Goal: Information Seeking & Learning: Learn about a topic

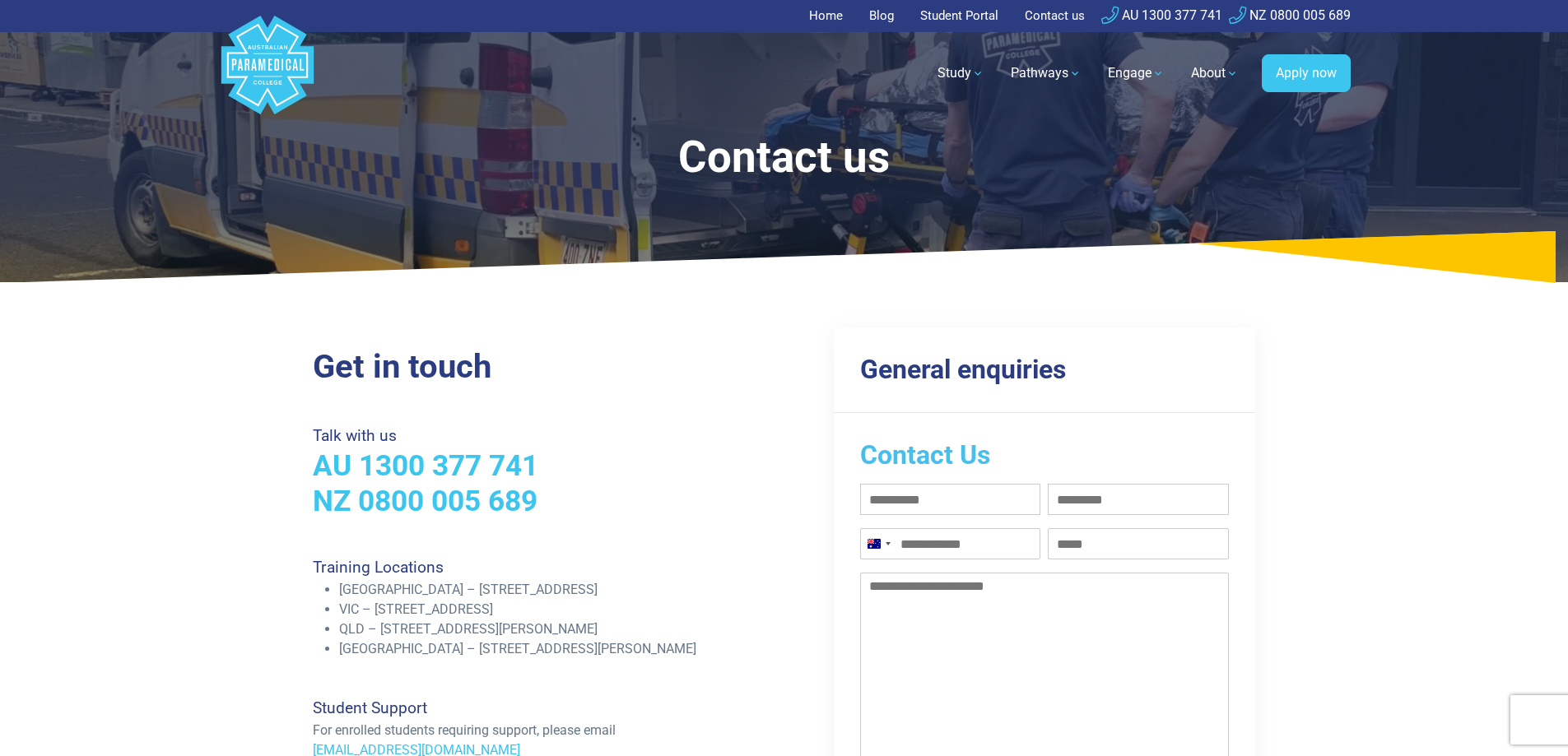
click at [830, 21] on link "Home" at bounding box center [830, 16] width 44 height 32
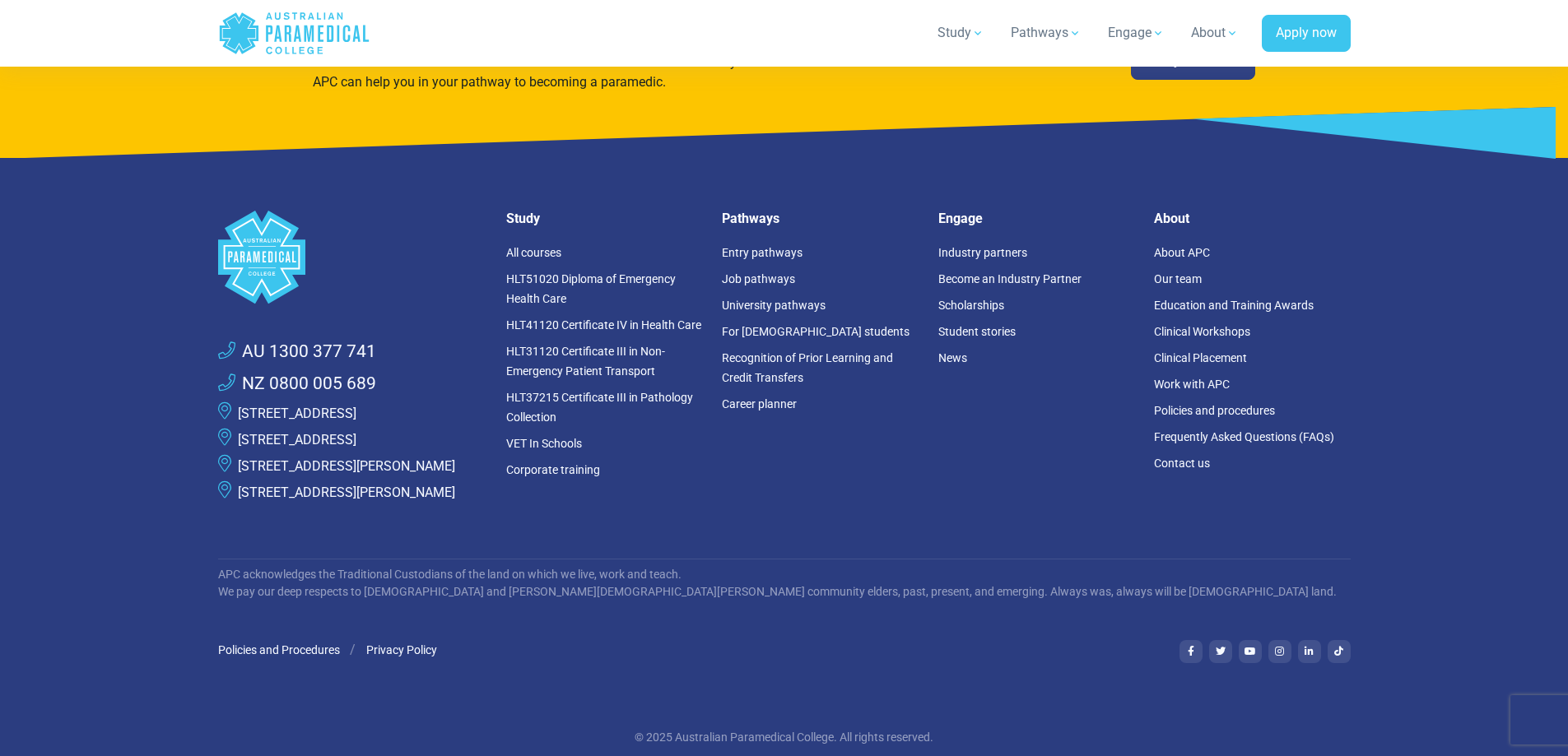
scroll to position [4415, 0]
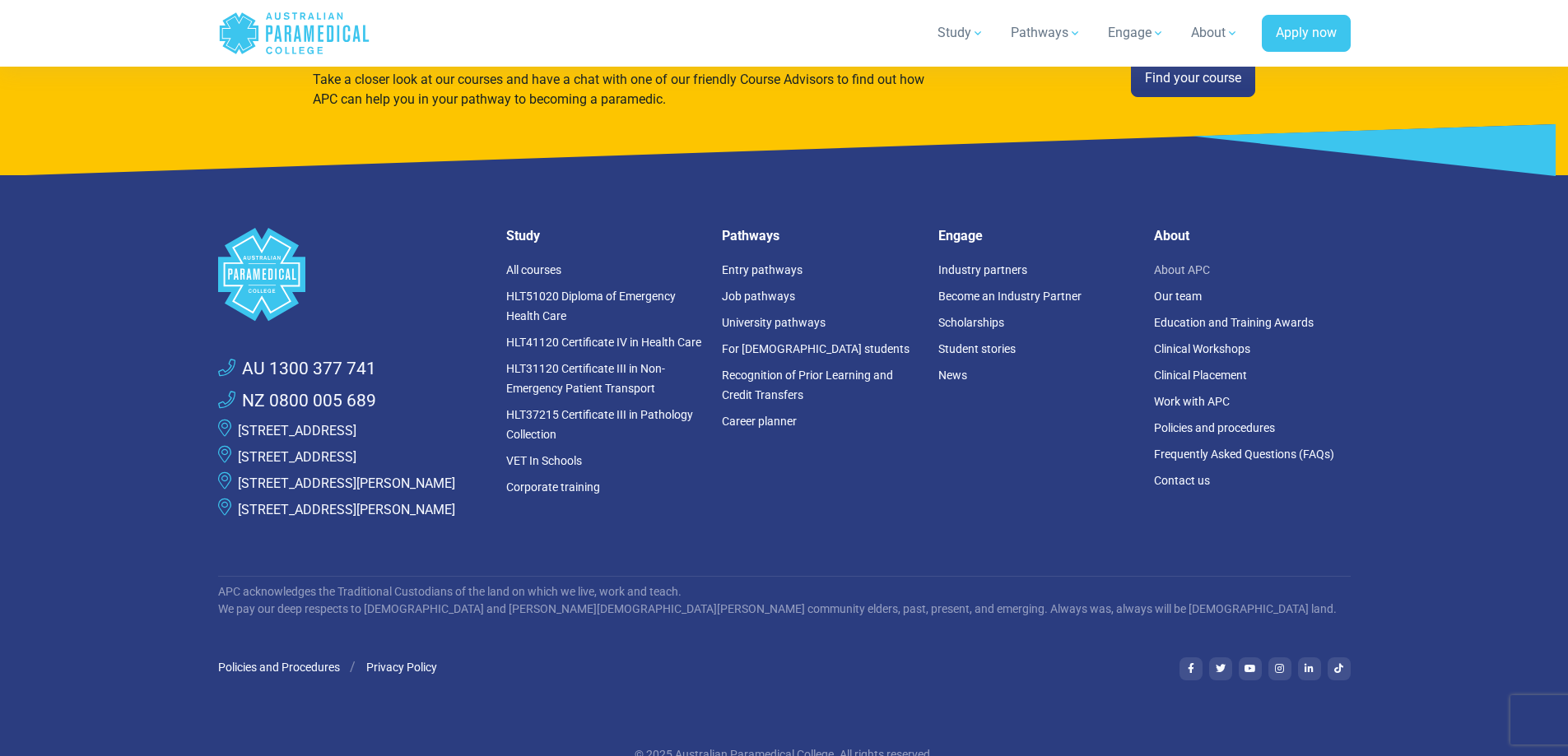
click at [1196, 263] on link "About APC" at bounding box center [1182, 270] width 56 height 14
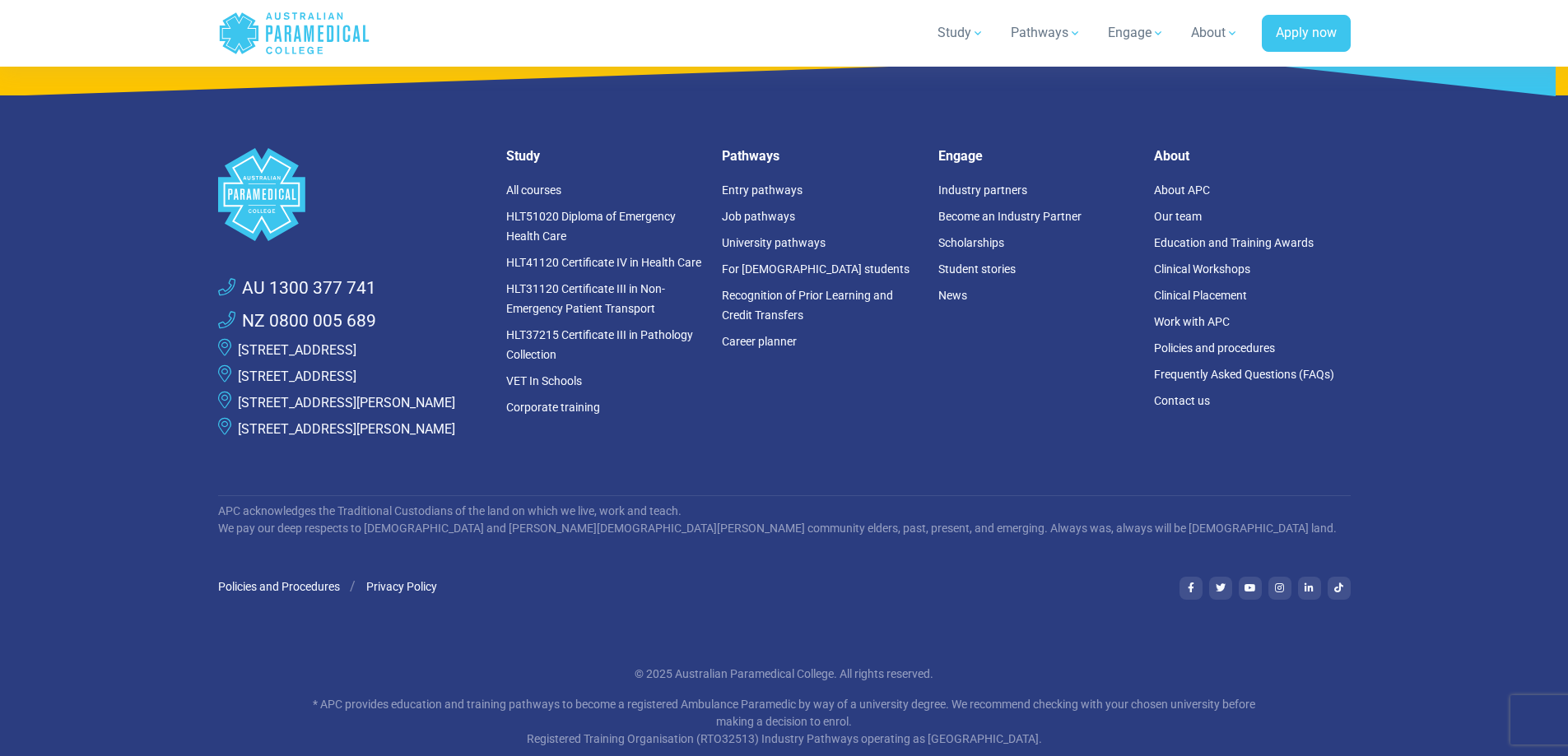
scroll to position [4378, 0]
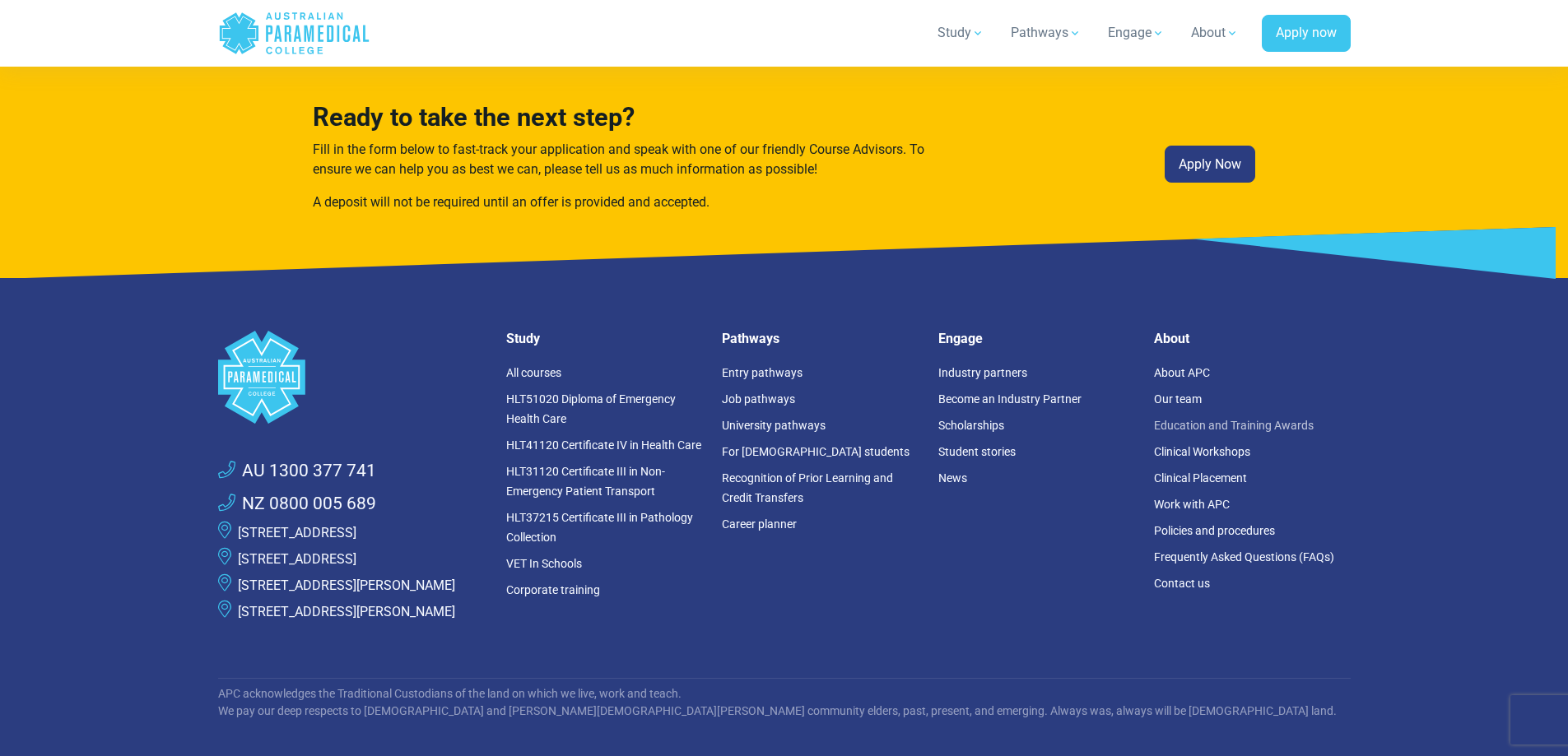
click at [1202, 419] on link "Education and Training Awards" at bounding box center [1234, 426] width 159 height 14
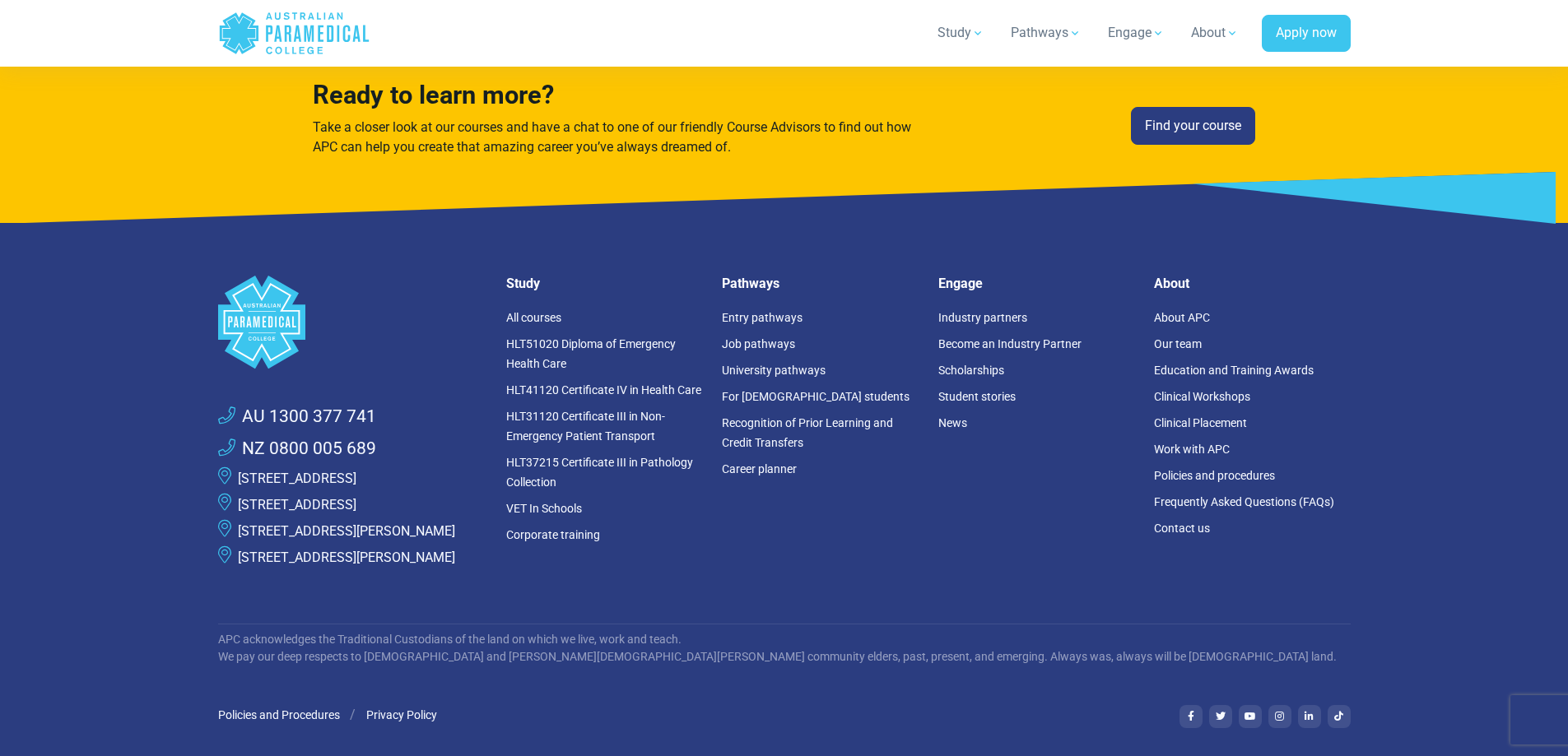
scroll to position [6746, 0]
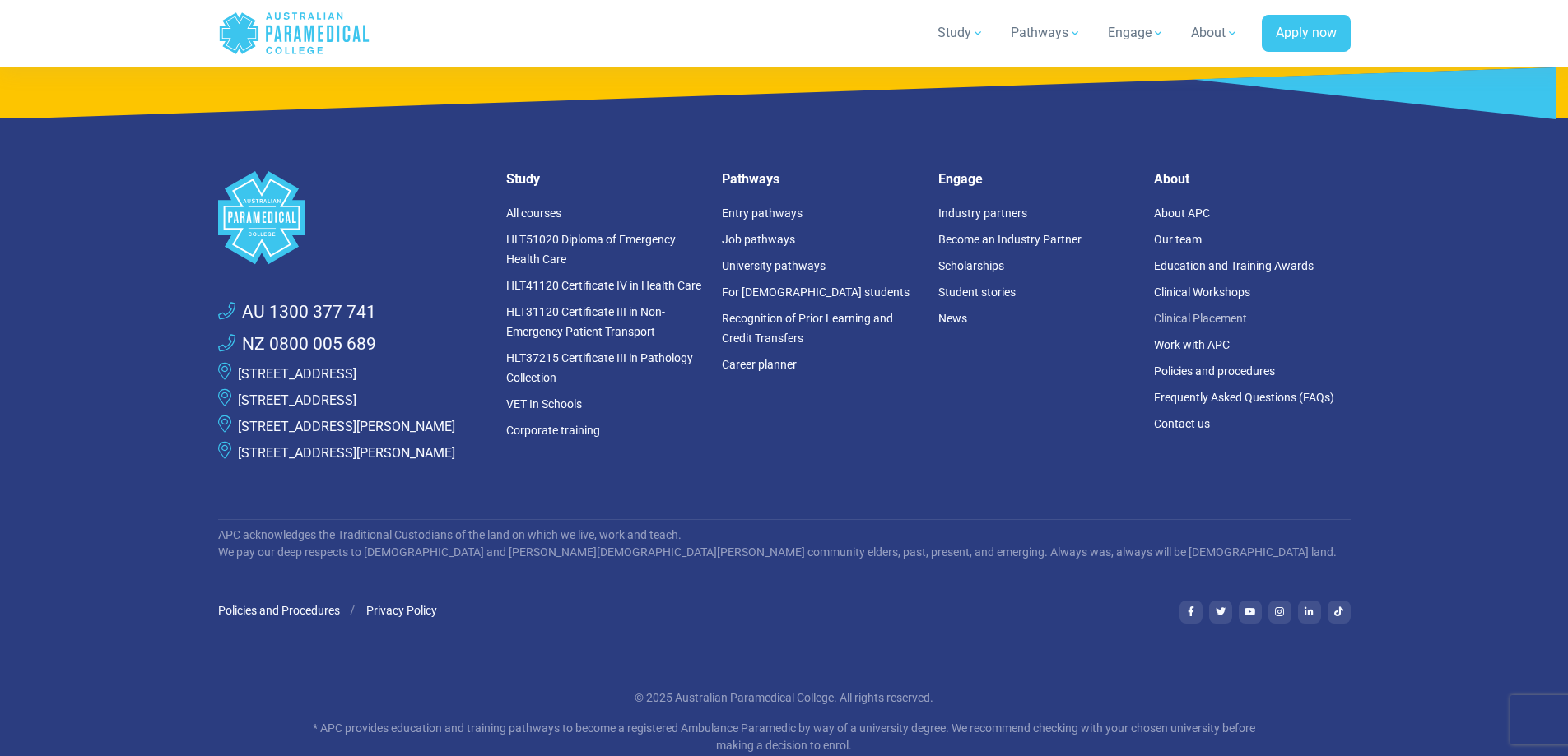
click at [1225, 312] on link "Clinical Placement" at bounding box center [1201, 319] width 93 height 14
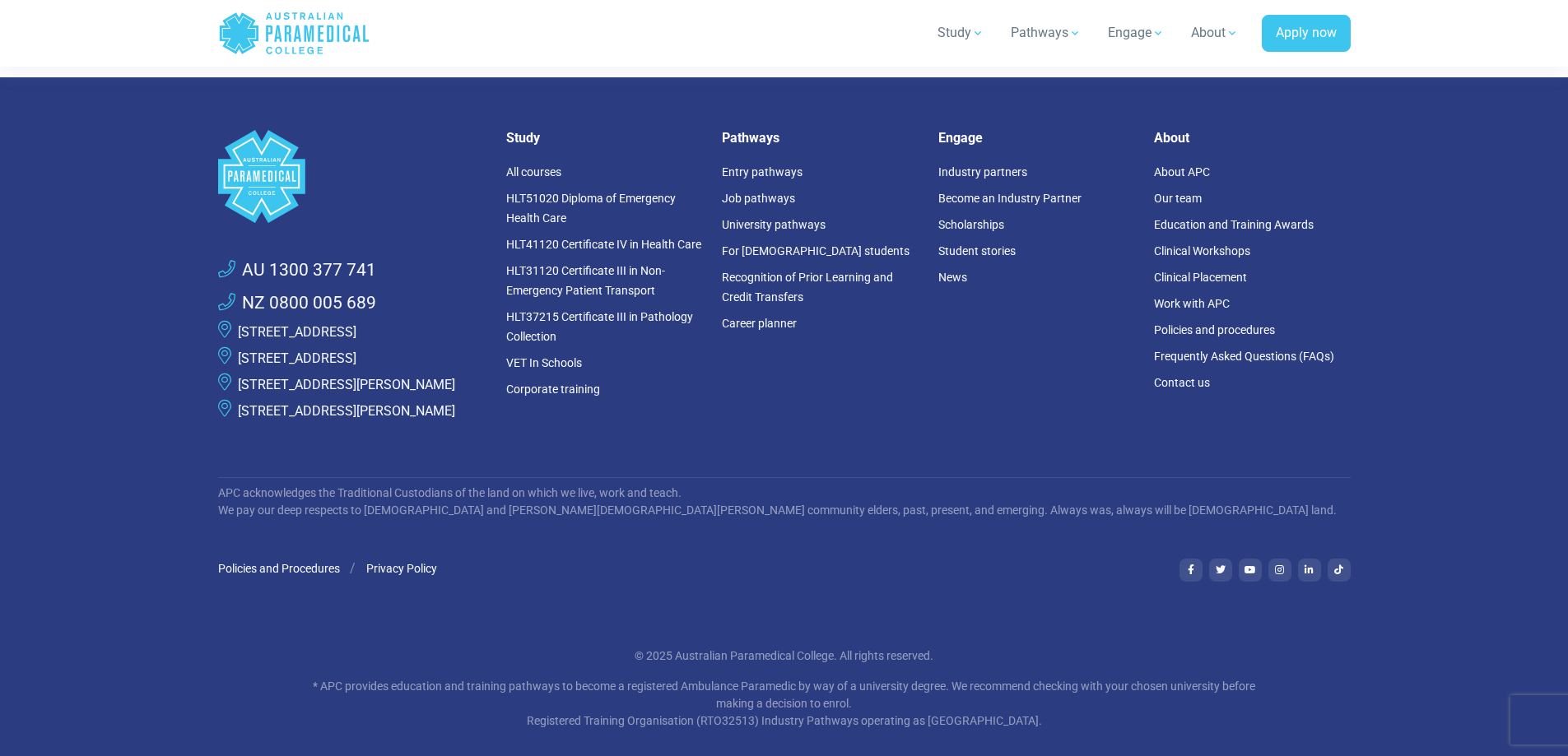
scroll to position [4498, 0]
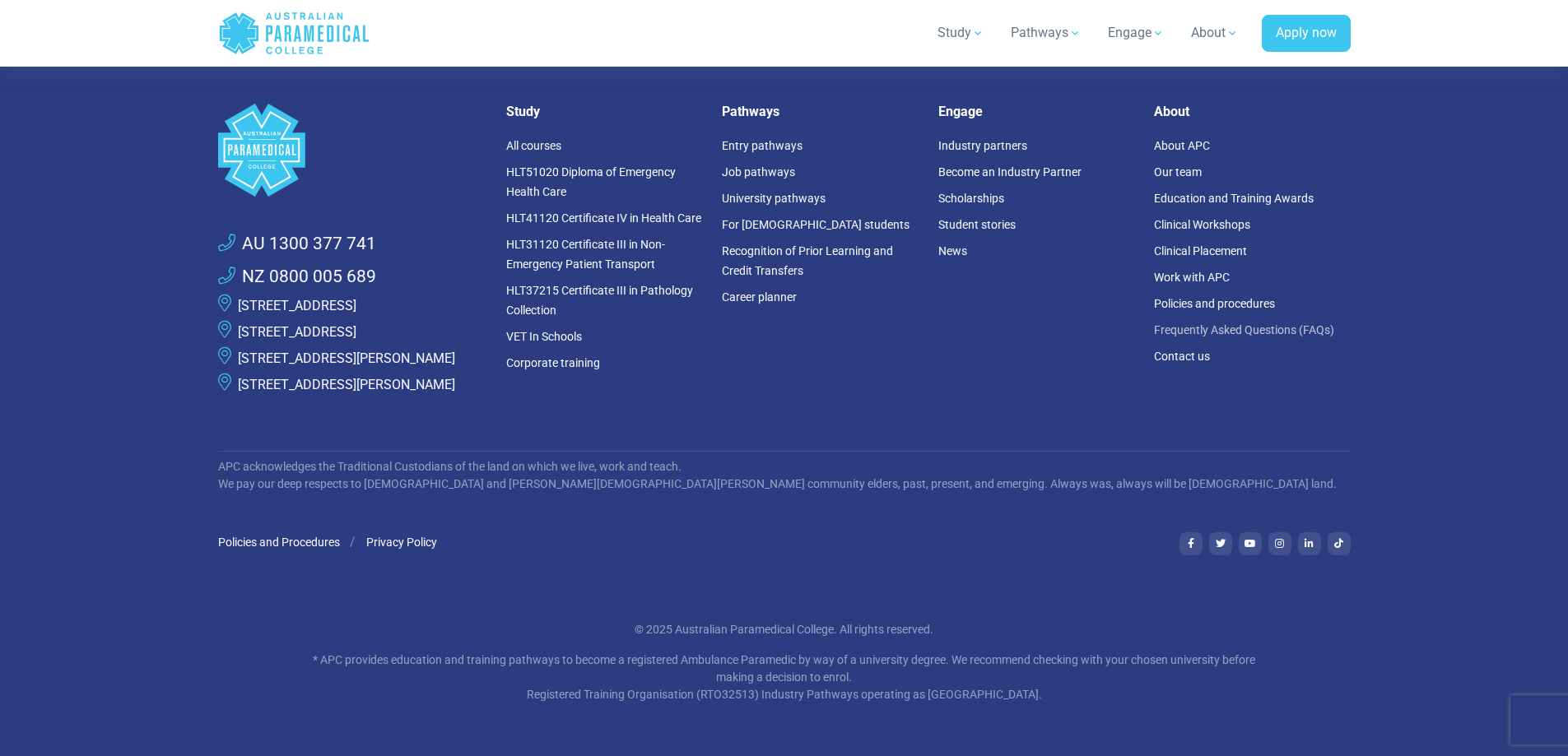
click at [1215, 324] on link "Frequently Asked Questions (FAQs)" at bounding box center [1243, 330] width 180 height 14
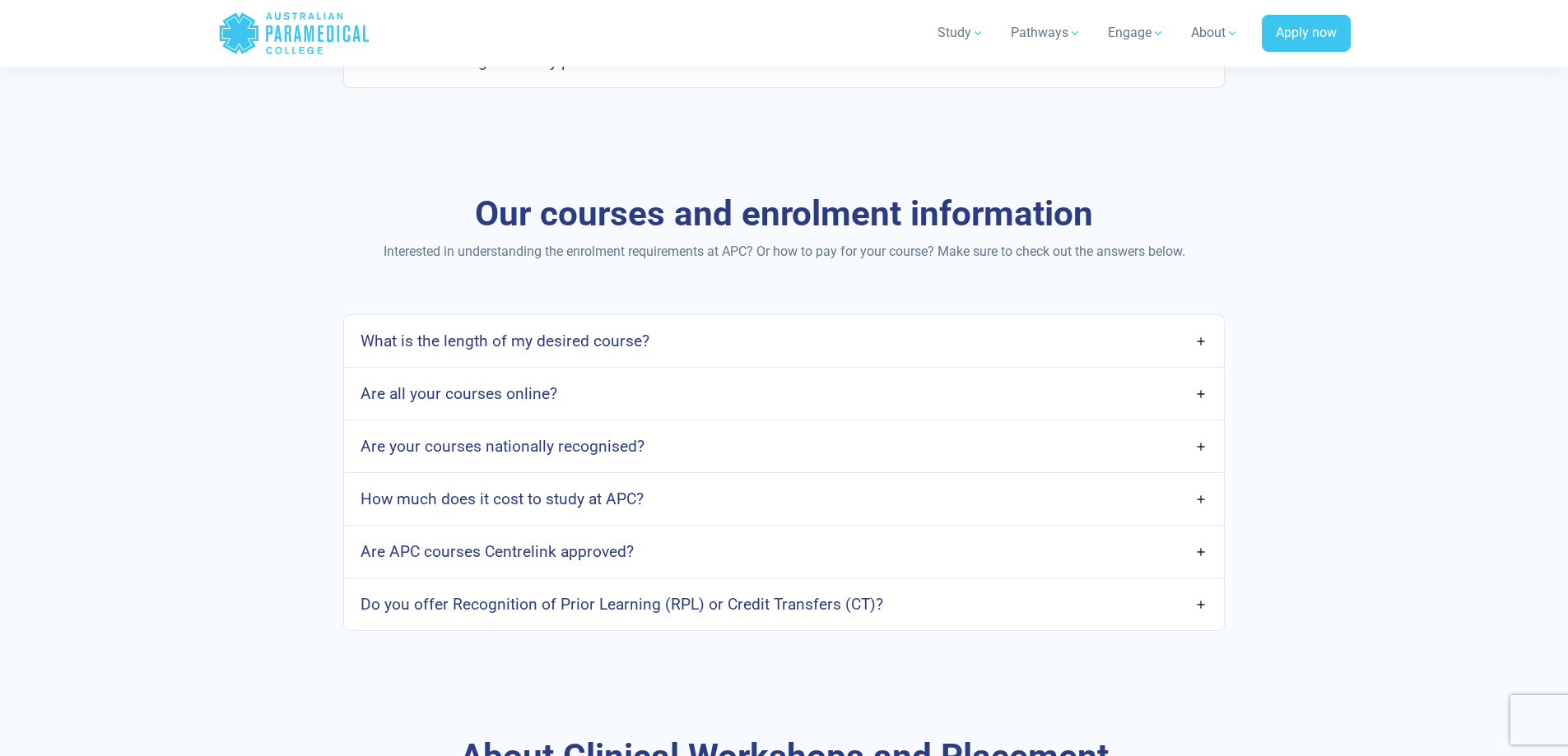
scroll to position [1234, 0]
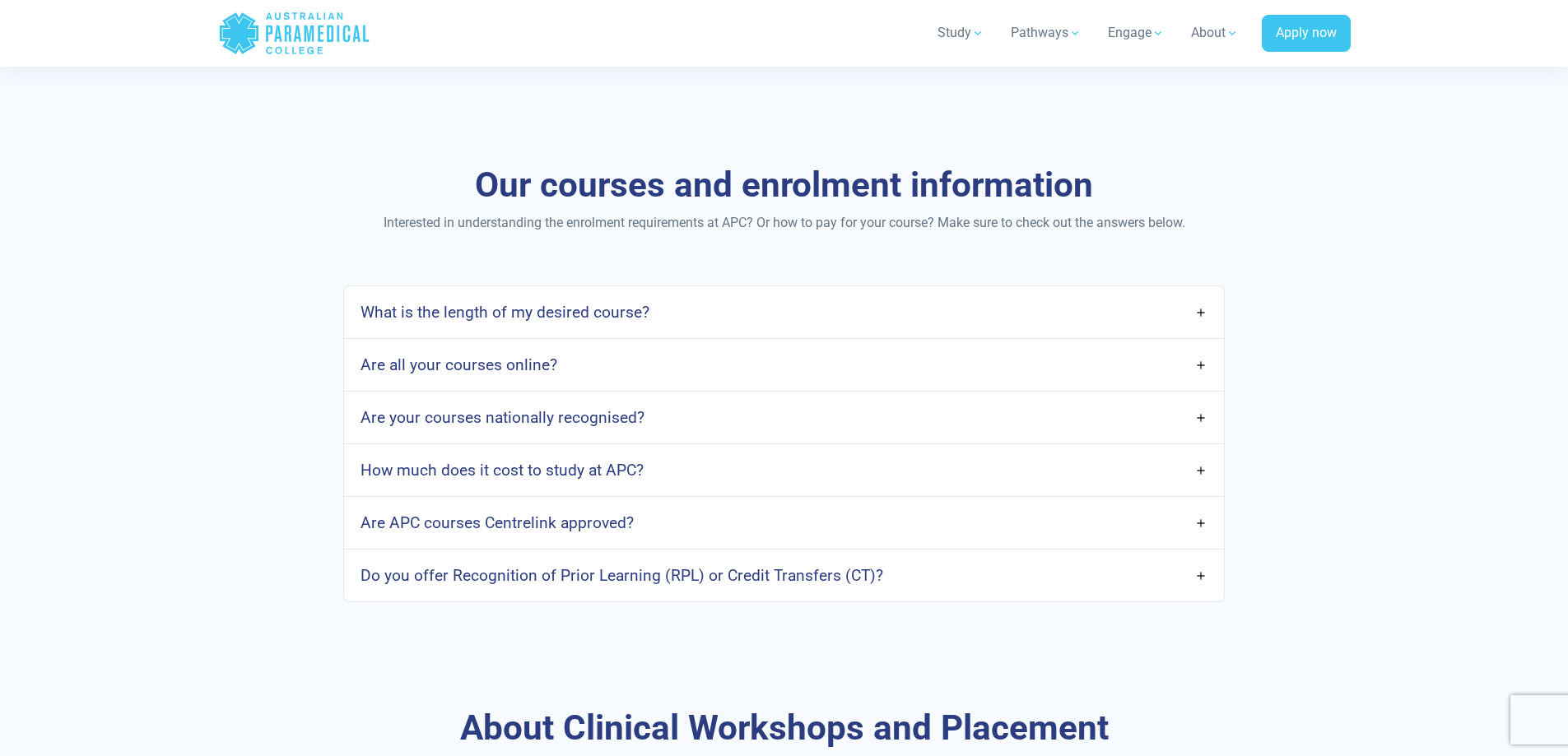
click at [685, 464] on link "How much does it cost to study at APC?" at bounding box center [784, 470] width 879 height 39
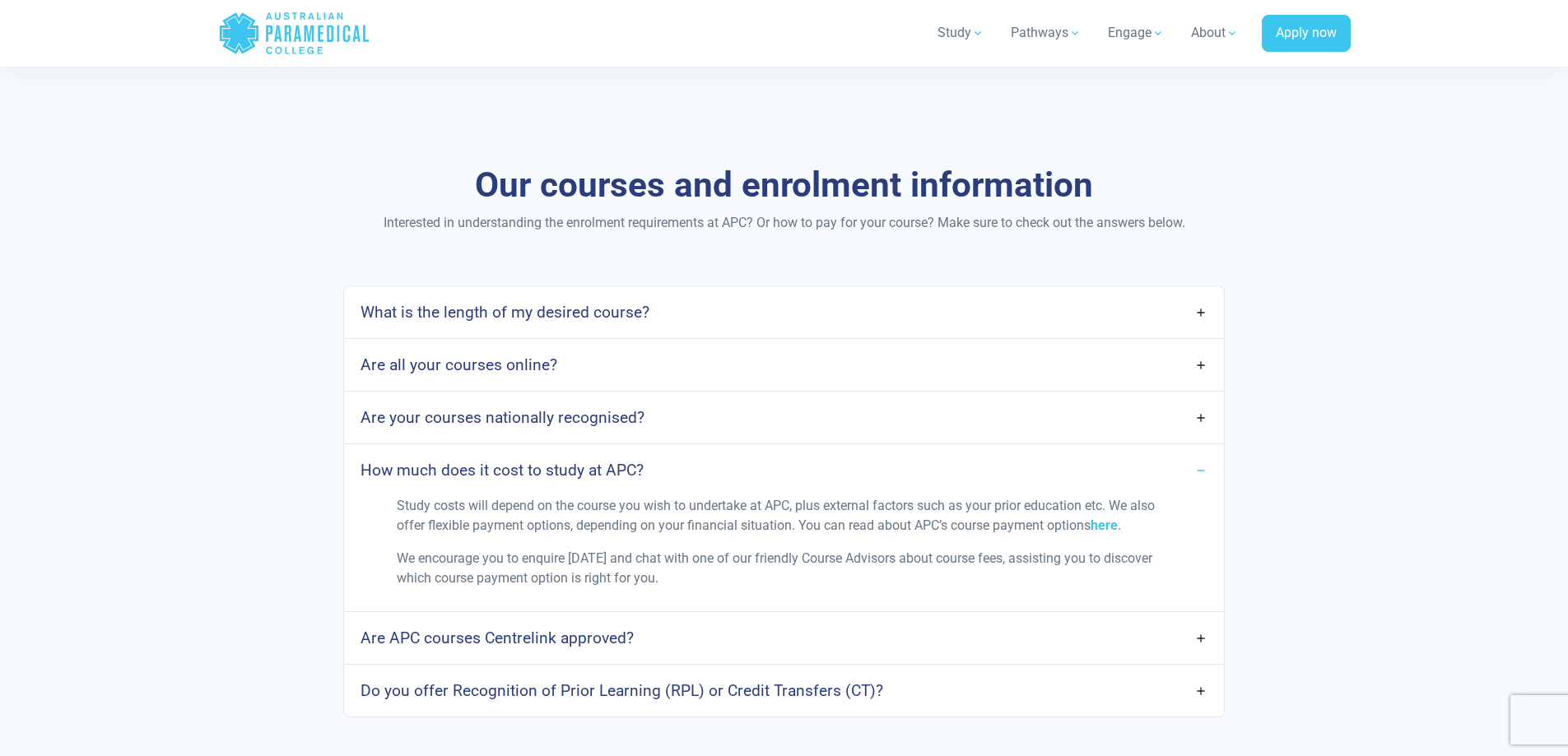
click at [685, 464] on link "How much does it cost to study at APC?" at bounding box center [784, 470] width 879 height 39
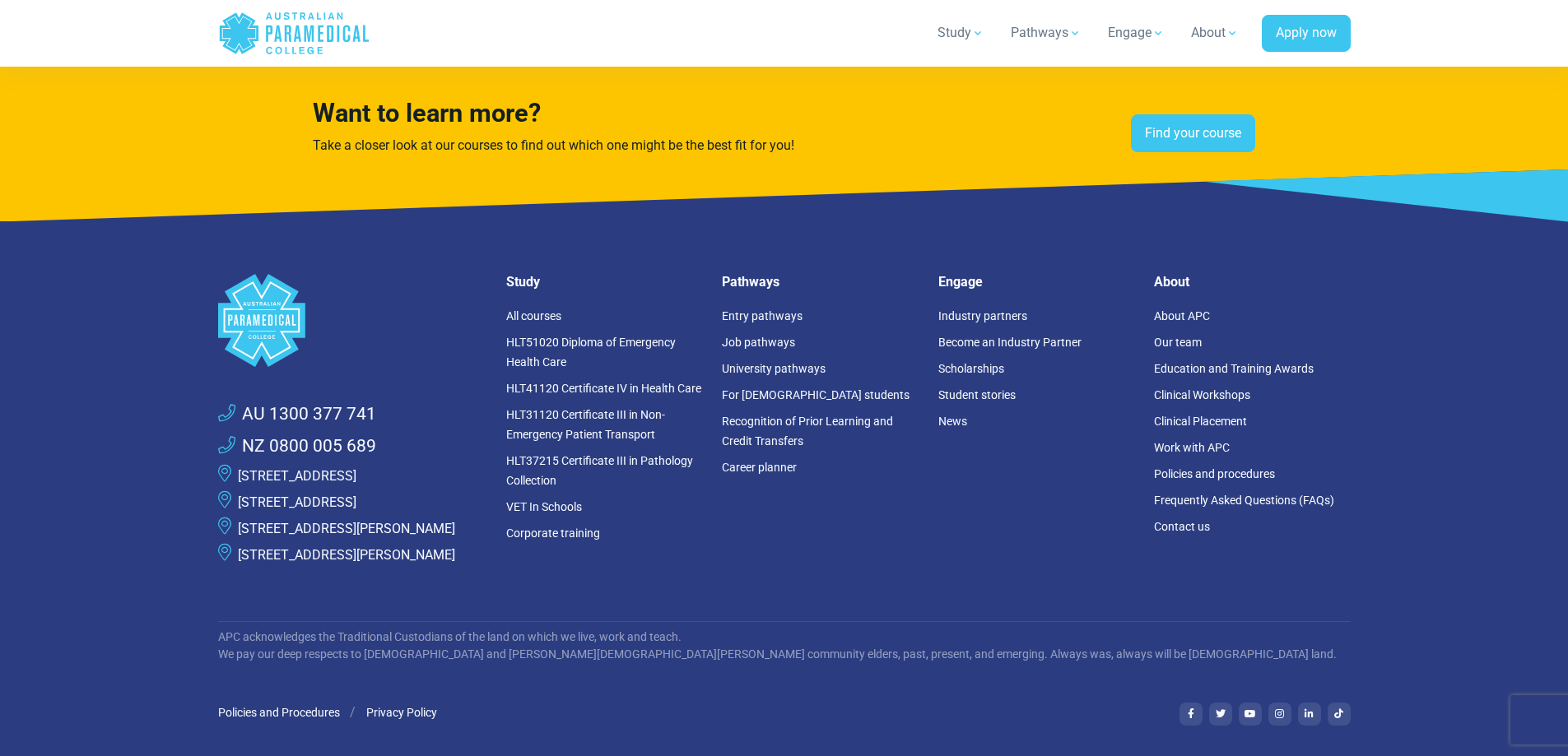
scroll to position [4310, 0]
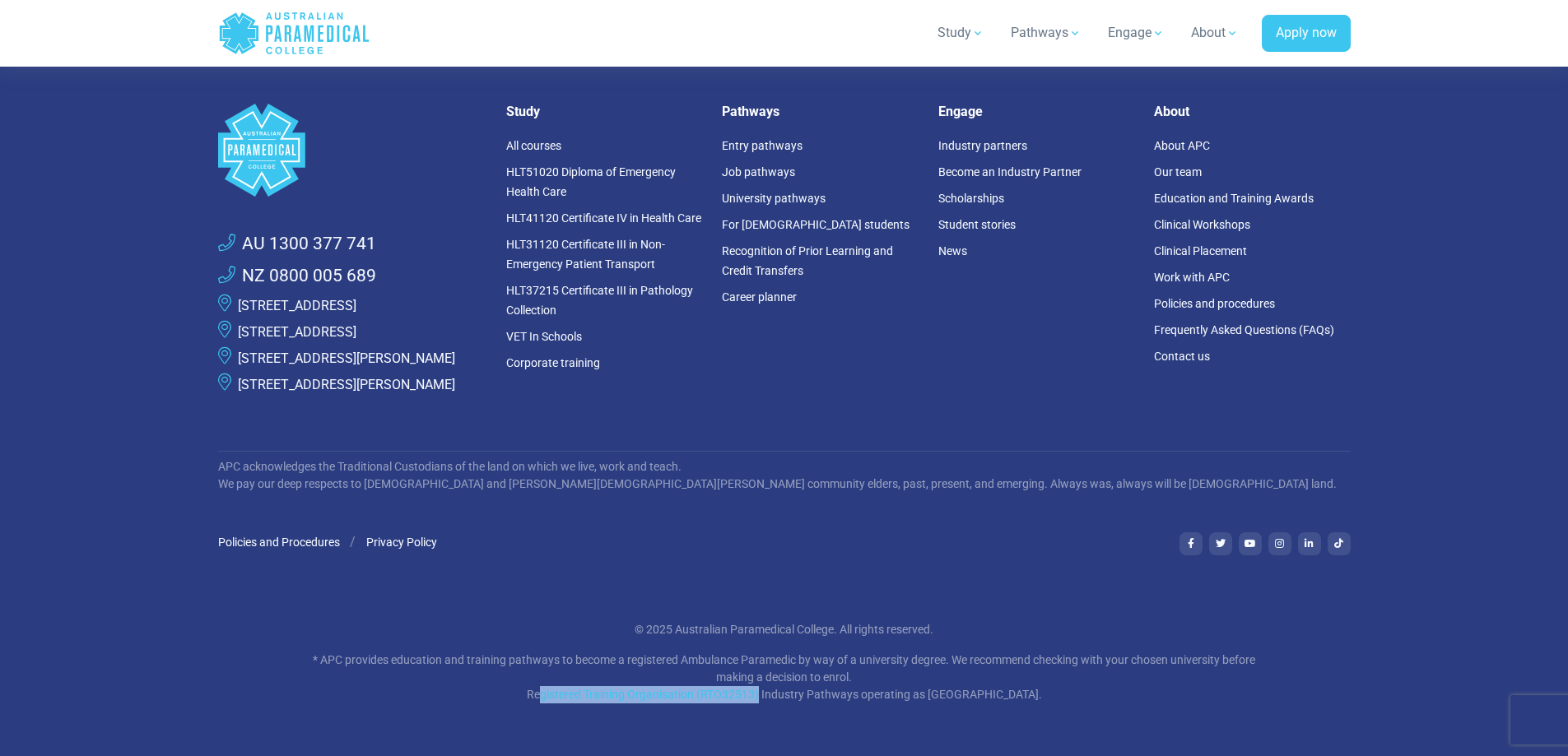
drag, startPoint x: 510, startPoint y: 698, endPoint x: 732, endPoint y: 695, distance: 222.0
click at [732, 695] on p "* APC provides education and training pathways to become a registered Ambulance…" at bounding box center [784, 677] width 963 height 52
copy p "egistered Training Organisation (RTO32513"
